Goal: Task Accomplishment & Management: Use online tool/utility

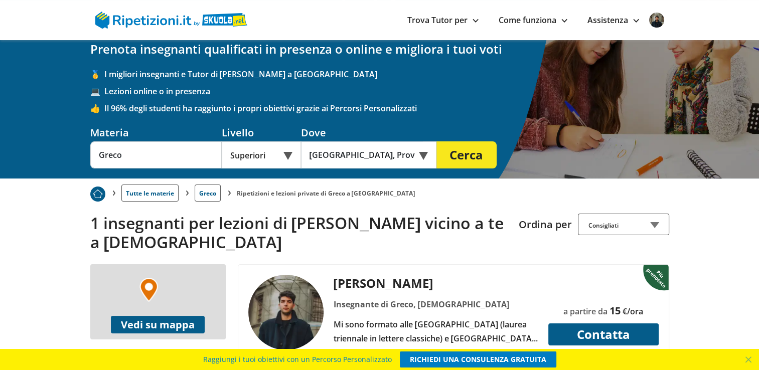
scroll to position [67, 0]
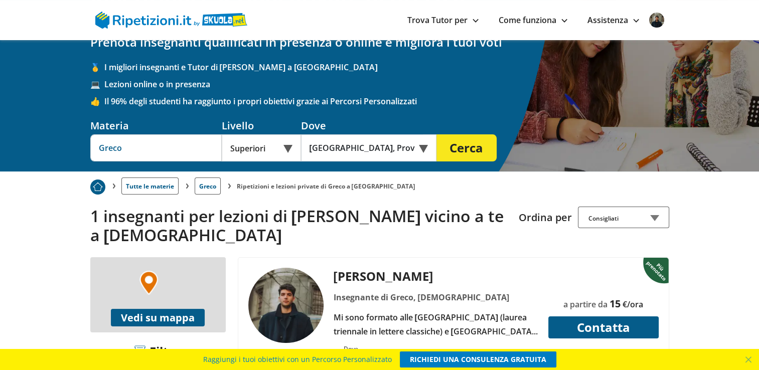
click at [157, 134] on input "Greco" at bounding box center [155, 147] width 131 height 27
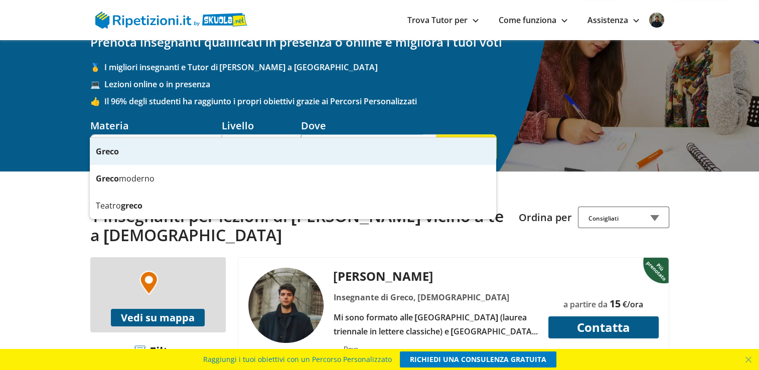
click at [329, 134] on input "Samassi, Province of South Sardinia, Italy" at bounding box center [362, 147] width 122 height 27
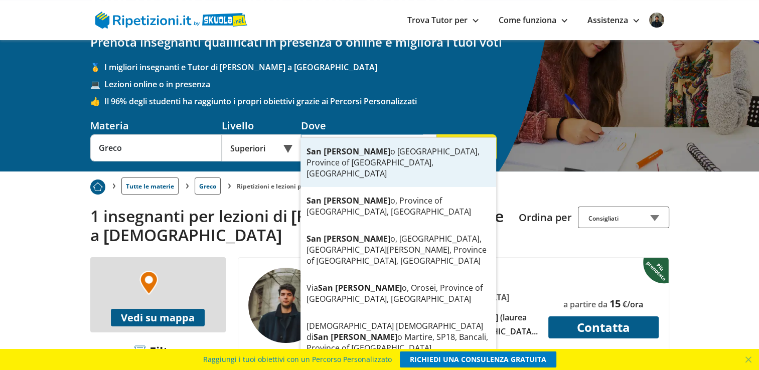
click at [347, 149] on div "San Gavin o Monreale, Province of South Sardinia, Italy" at bounding box center [398, 162] width 196 height 49
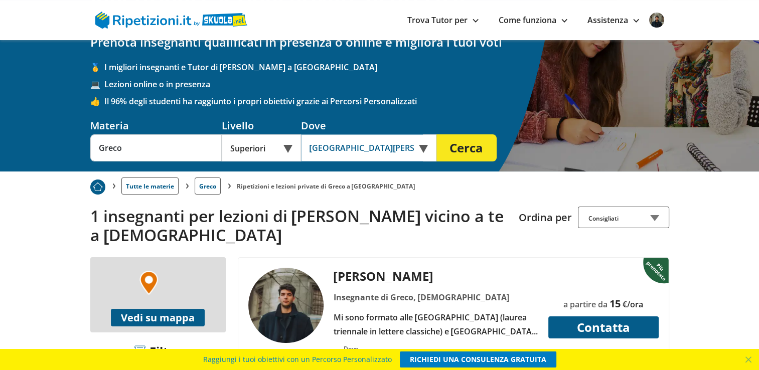
type input "[GEOGRAPHIC_DATA][PERSON_NAME], Province of [GEOGRAPHIC_DATA], [GEOGRAPHIC_DATA]"
click at [464, 137] on div "Ripetizioni e lezioni private di Greco a Samassi Prenota insegnanti qualificati…" at bounding box center [379, 72] width 586 height 199
click at [457, 134] on button "Cerca" at bounding box center [466, 147] width 60 height 27
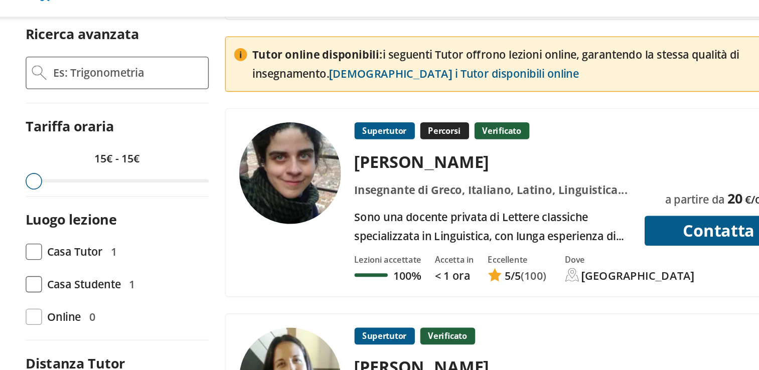
scroll to position [401, 0]
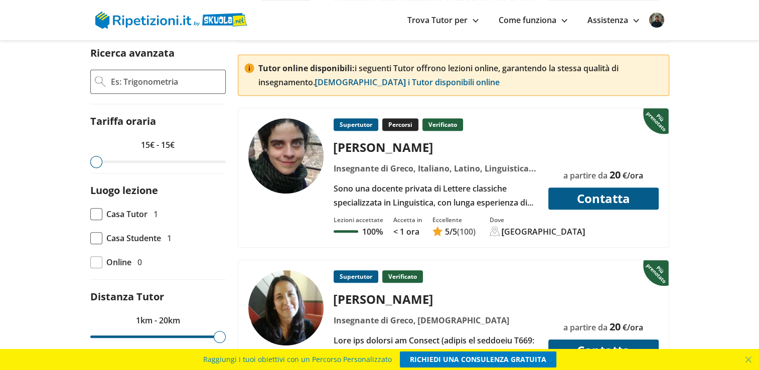
click at [465, 199] on div "Sono una docente privata di Lettere classiche specializzata in Linguistica, con…" at bounding box center [435, 196] width 212 height 28
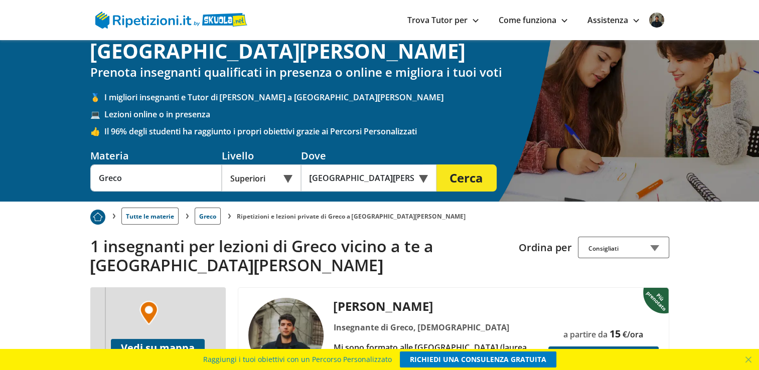
scroll to position [0, 0]
